Goal: Obtain resource: Obtain resource

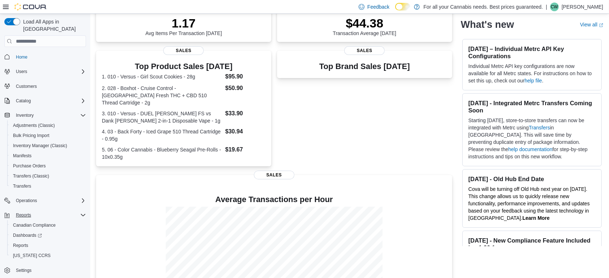
scroll to position [156, 0]
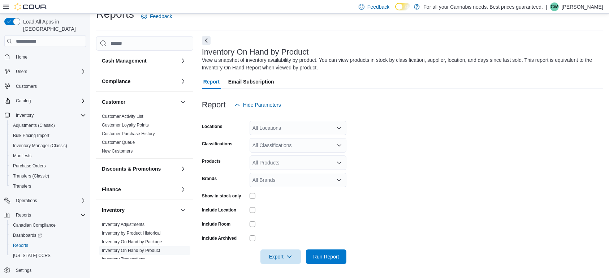
scroll to position [13, 0]
click at [301, 130] on div "All Locations" at bounding box center [298, 127] width 97 height 14
type input "***"
click at [295, 139] on span "TCS0533 Richmond" at bounding box center [307, 139] width 76 height 7
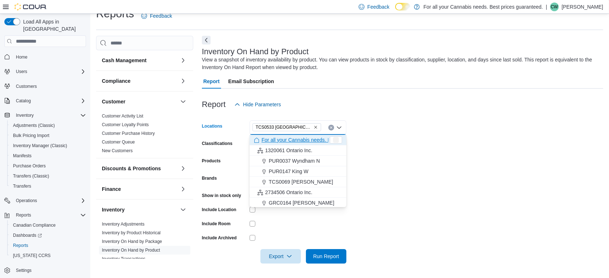
click at [448, 151] on form "Locations TCS0533 Richmond Combo box. Selected. TCS0533 Richmond. Press Backspa…" at bounding box center [402, 188] width 401 height 152
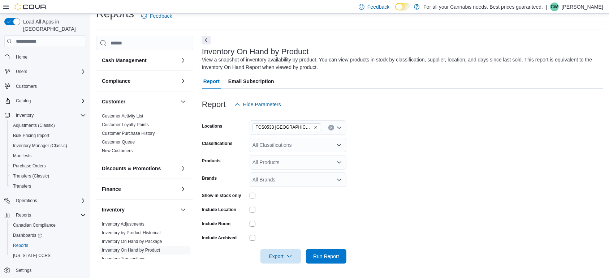
click at [302, 146] on div "All Classifications" at bounding box center [298, 145] width 97 height 14
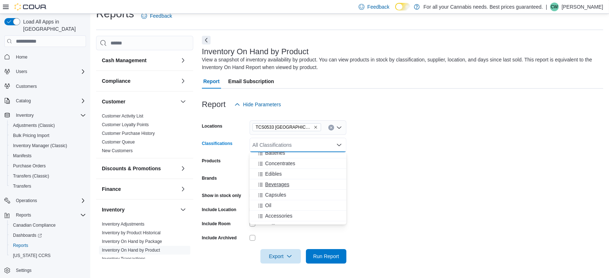
click at [302, 185] on div "Beverages" at bounding box center [298, 184] width 88 height 7
drag, startPoint x: 447, startPoint y: 186, endPoint x: 441, endPoint y: 185, distance: 6.2
click at [447, 185] on form "Locations TCS0533 Richmond Classifications Beverages Combo box. Selected. Bever…" at bounding box center [402, 188] width 401 height 152
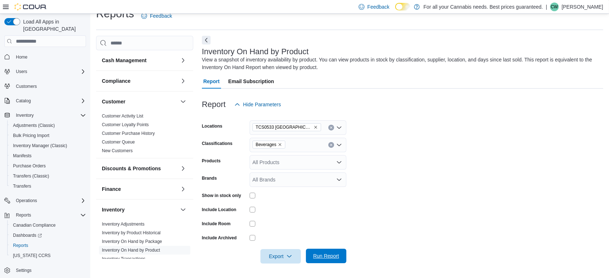
click at [336, 255] on span "Run Report" at bounding box center [326, 256] width 32 height 14
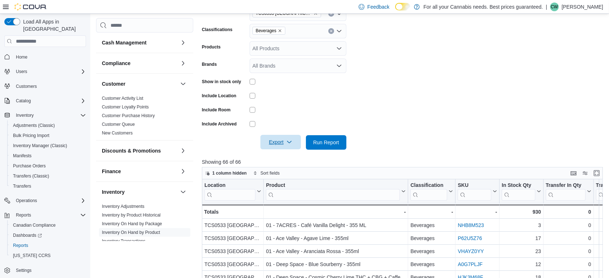
click at [292, 139] on span "Export" at bounding box center [281, 142] width 32 height 14
click at [286, 156] on span "Export to Excel" at bounding box center [282, 157] width 33 height 6
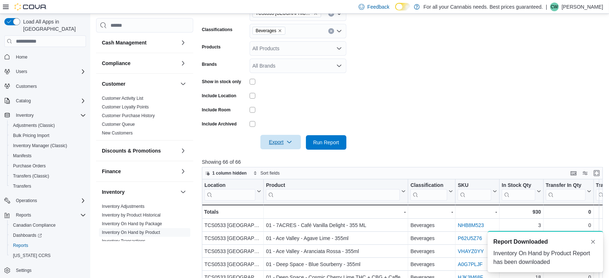
scroll to position [0, 0]
